Goal: Task Accomplishment & Management: Use online tool/utility

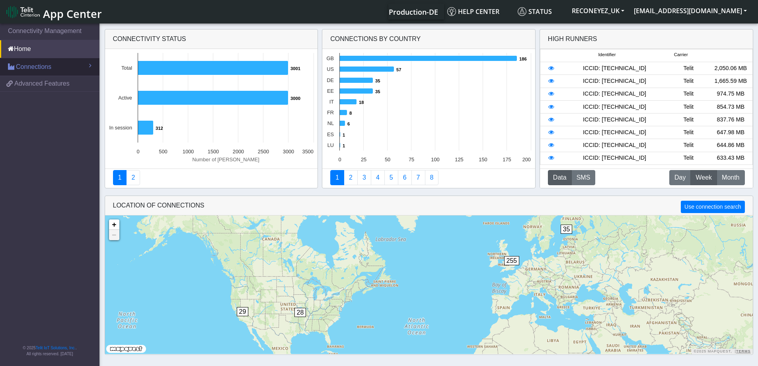
click at [25, 62] on span "Connections" at bounding box center [33, 67] width 35 height 10
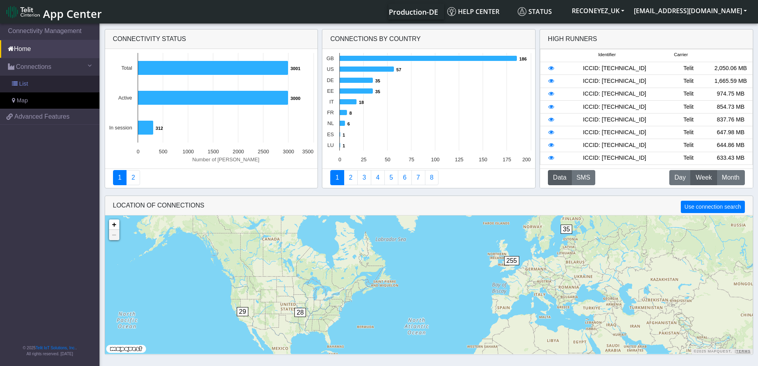
click at [34, 88] on link "List" at bounding box center [49, 84] width 99 height 17
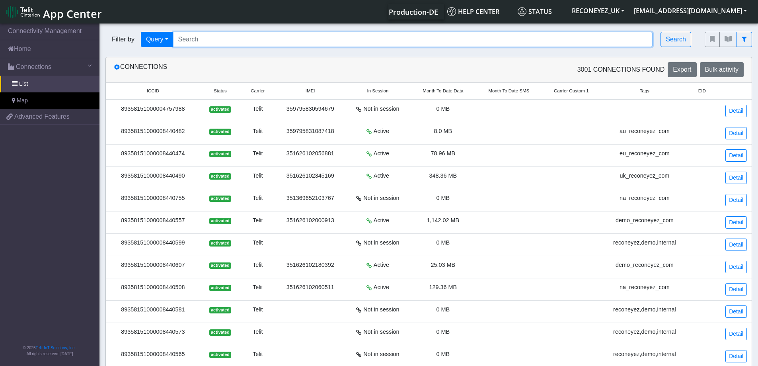
click at [245, 36] on input "Search..." at bounding box center [413, 39] width 480 height 15
paste input "89358151000008422274"
type input "89358151000008422274"
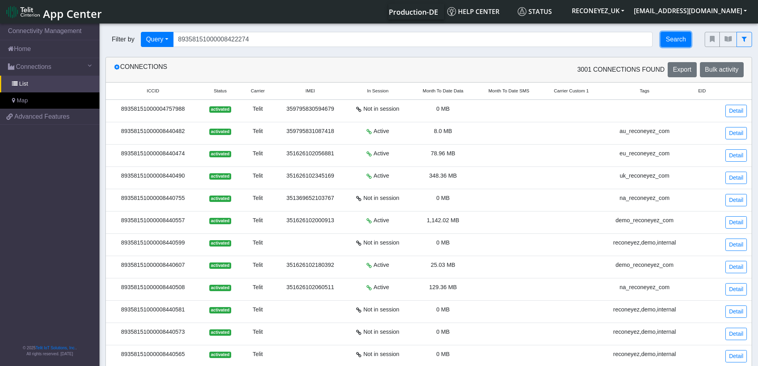
click at [676, 43] on button "Search" at bounding box center [675, 39] width 31 height 15
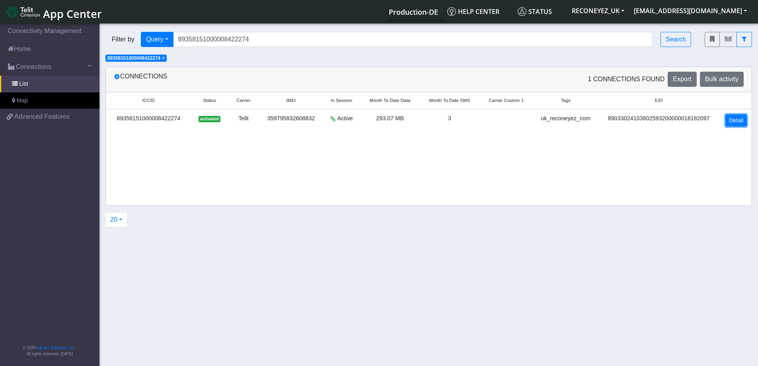
click at [732, 121] on link "Detail" at bounding box center [735, 120] width 21 height 12
click at [733, 123] on link "Detail" at bounding box center [735, 120] width 21 height 12
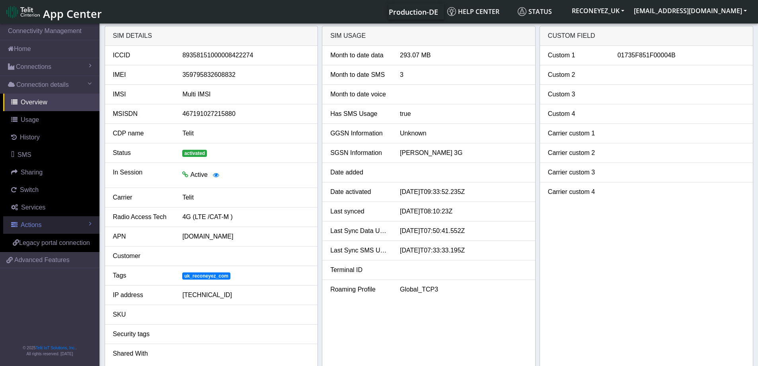
click at [46, 228] on link "Actions" at bounding box center [51, 225] width 96 height 18
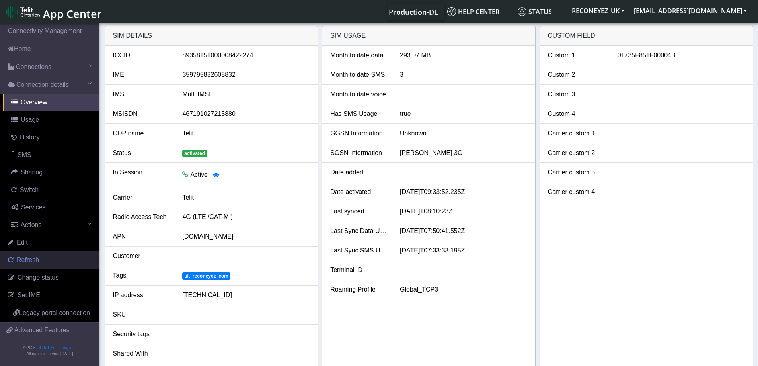
click at [37, 264] on link "Refresh" at bounding box center [49, 260] width 99 height 18
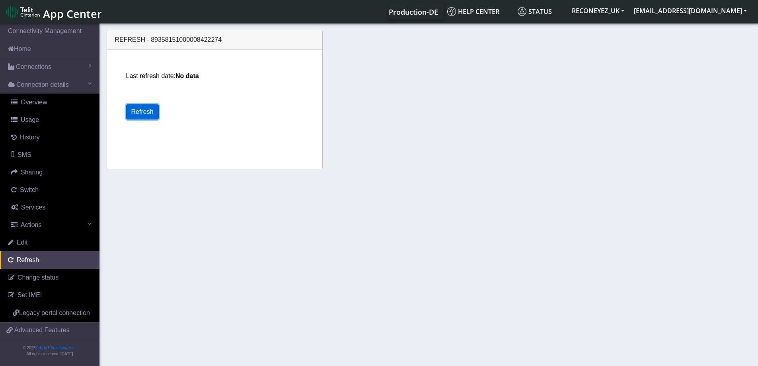
click at [139, 106] on button "Refresh" at bounding box center [142, 111] width 33 height 15
